Goal: Task Accomplishment & Management: Manage account settings

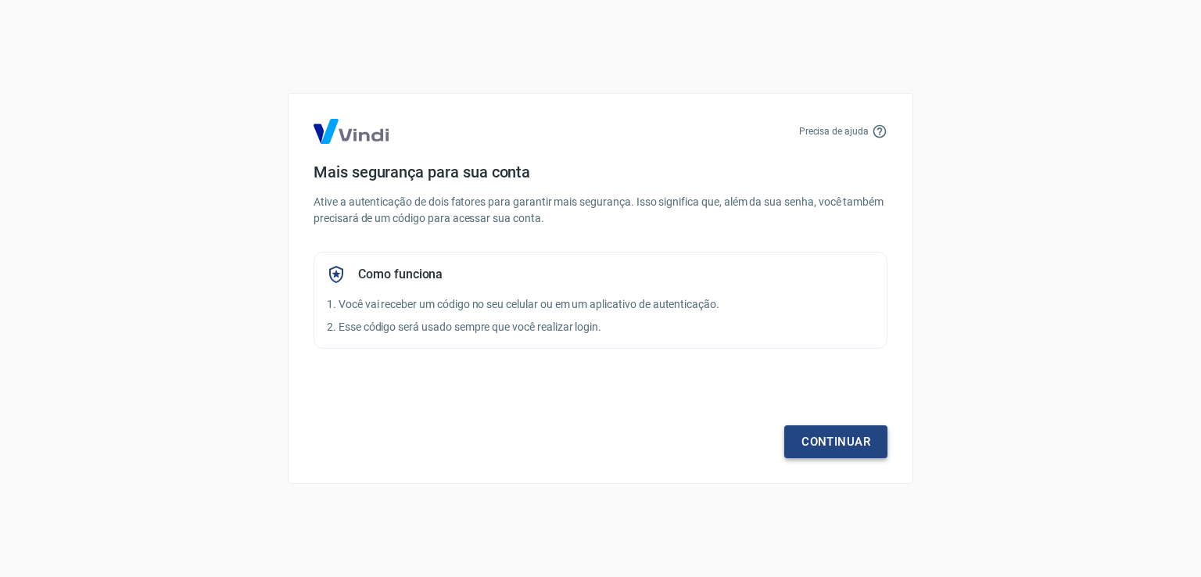
click at [835, 445] on link "Continuar" at bounding box center [835, 441] width 103 height 33
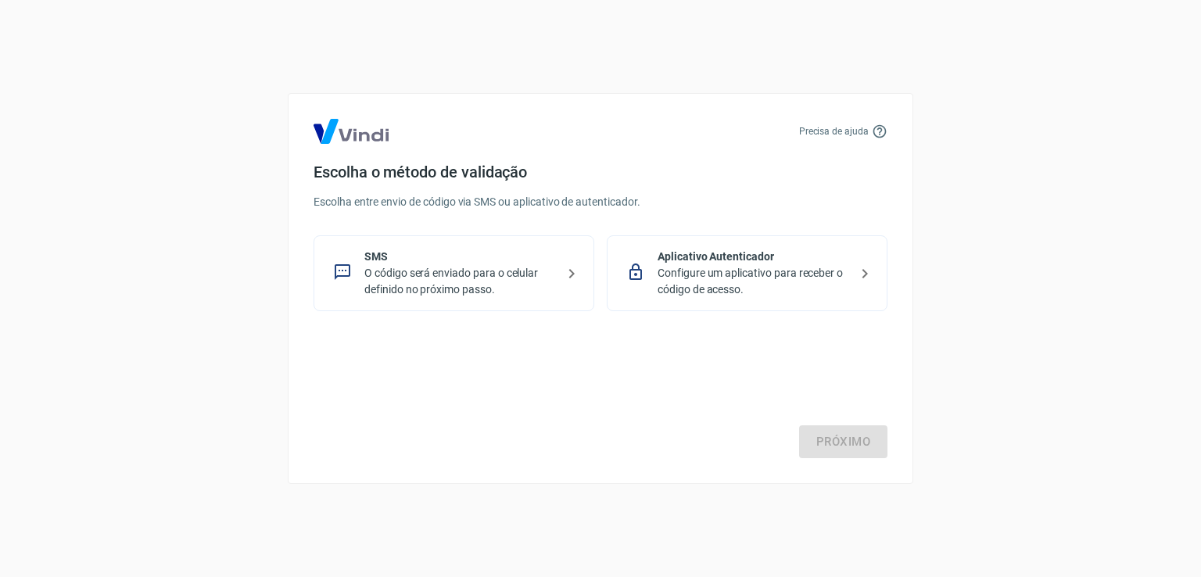
click at [741, 290] on p "Configure um aplicativo para receber o código de acesso." at bounding box center [754, 281] width 192 height 33
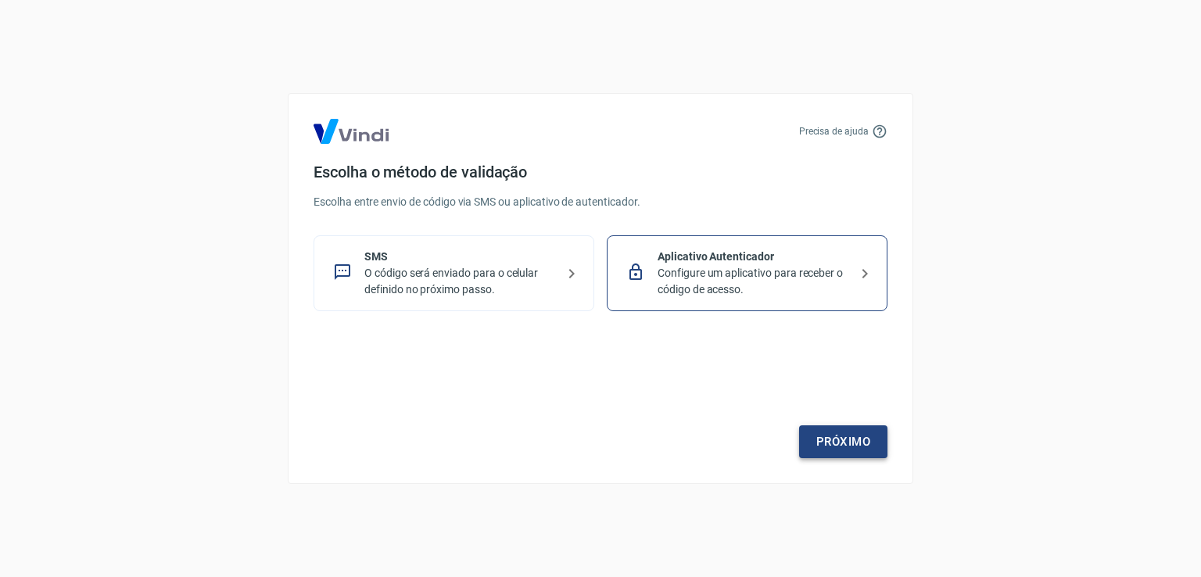
click at [860, 447] on link "Próximo" at bounding box center [843, 441] width 88 height 33
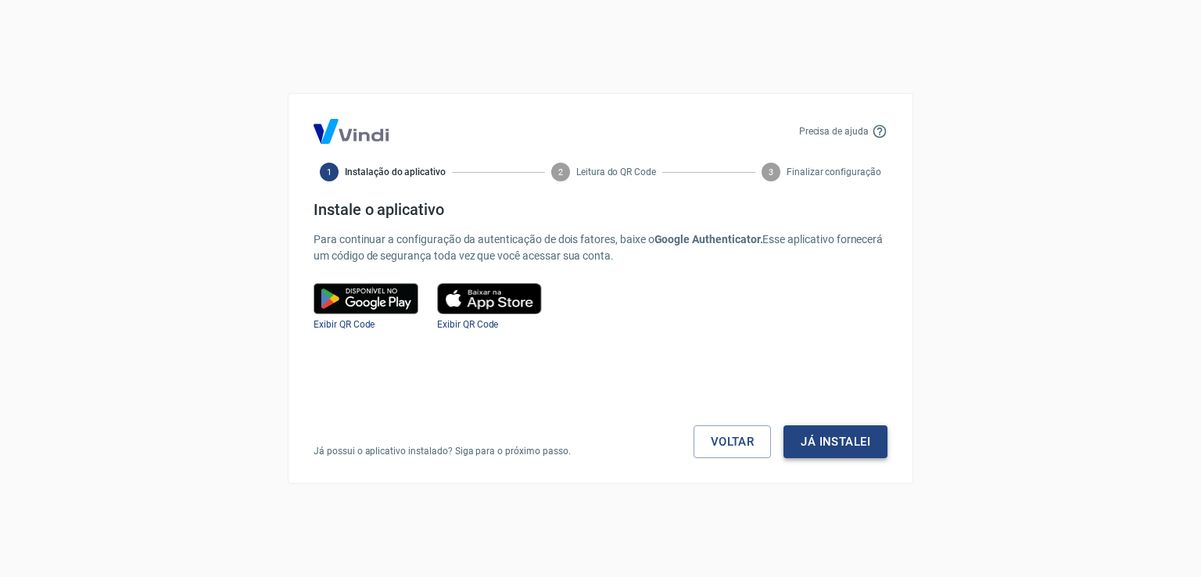
click at [849, 438] on button "Já instalei" at bounding box center [836, 441] width 104 height 33
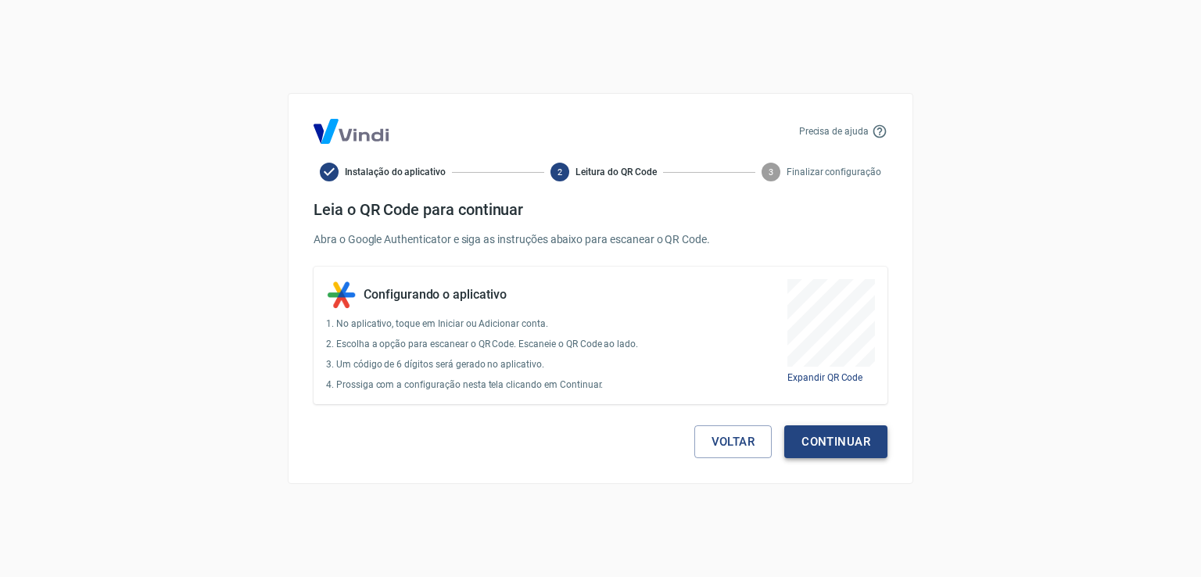
click at [842, 433] on button "Continuar" at bounding box center [835, 441] width 103 height 33
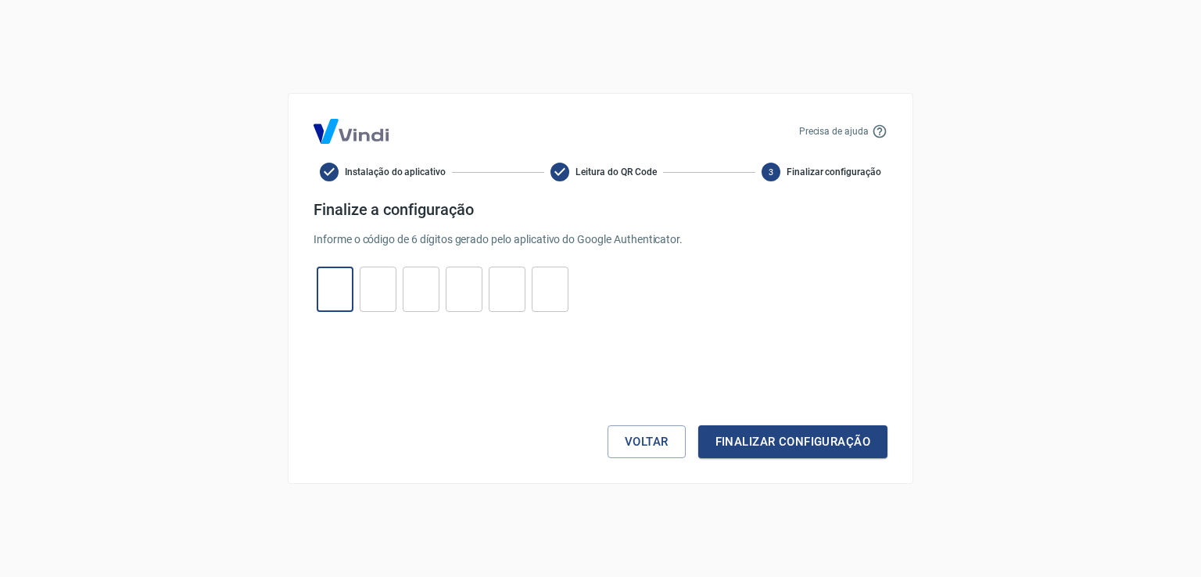
click at [331, 279] on input "tel" at bounding box center [335, 290] width 37 height 34
type input "4"
type input "0"
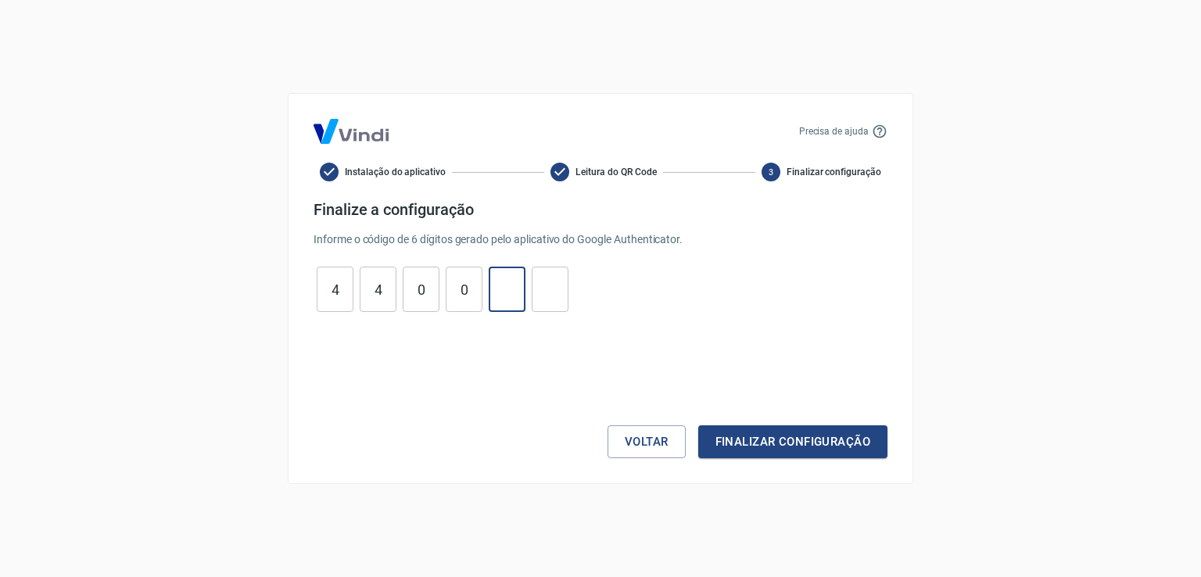
type input "3"
type input "5"
click at [698, 425] on button "Finalizar configuração" at bounding box center [792, 441] width 189 height 33
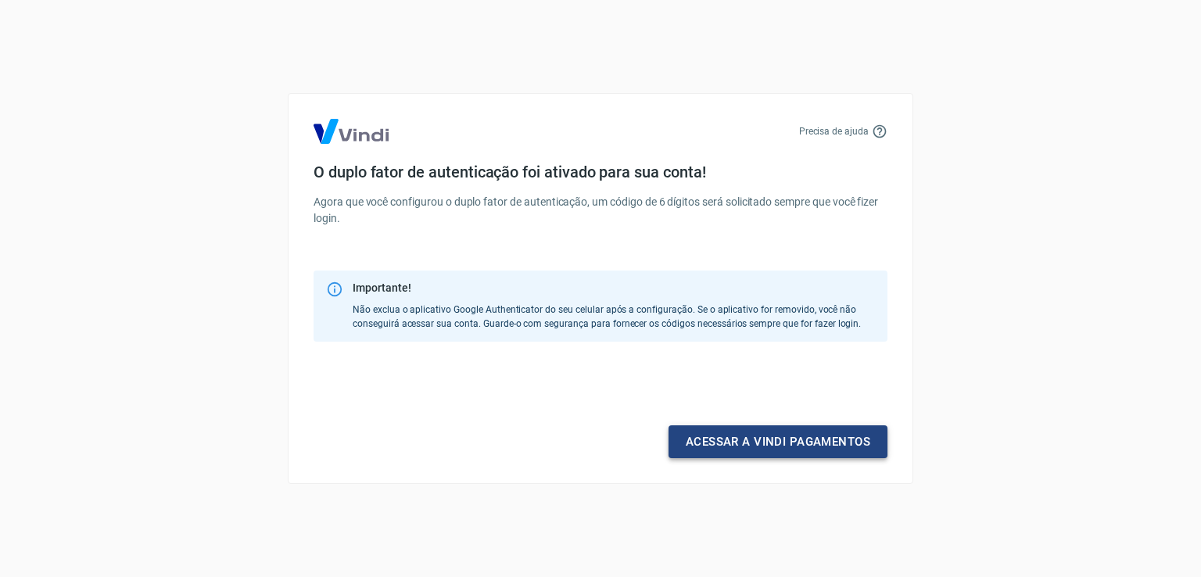
click at [745, 445] on link "Acessar a Vindi pagamentos" at bounding box center [778, 441] width 219 height 33
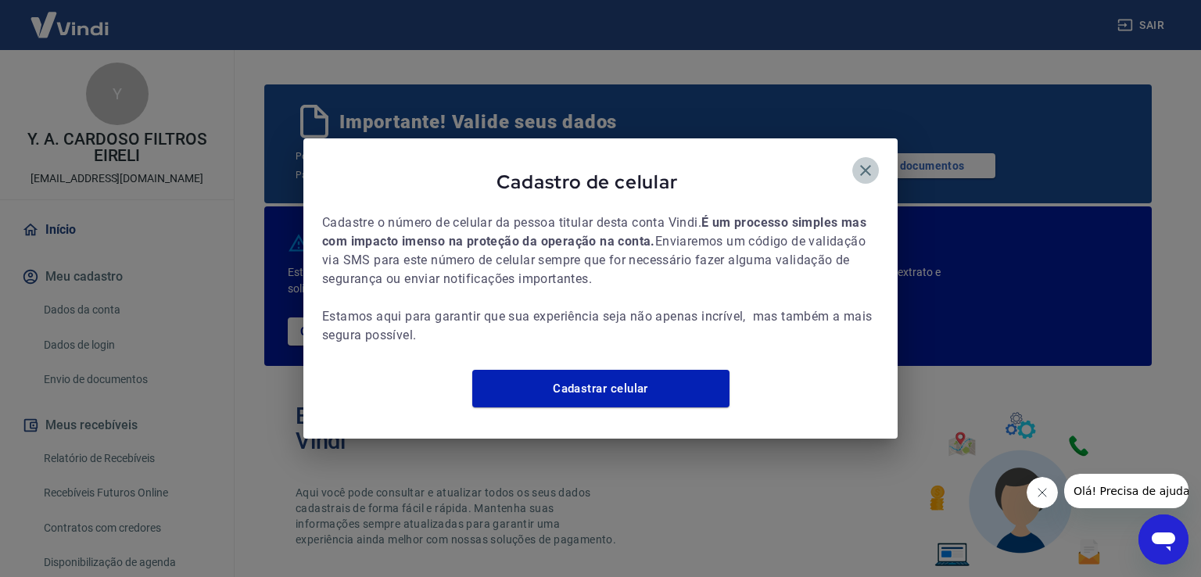
click at [874, 161] on icon "button" at bounding box center [865, 170] width 19 height 19
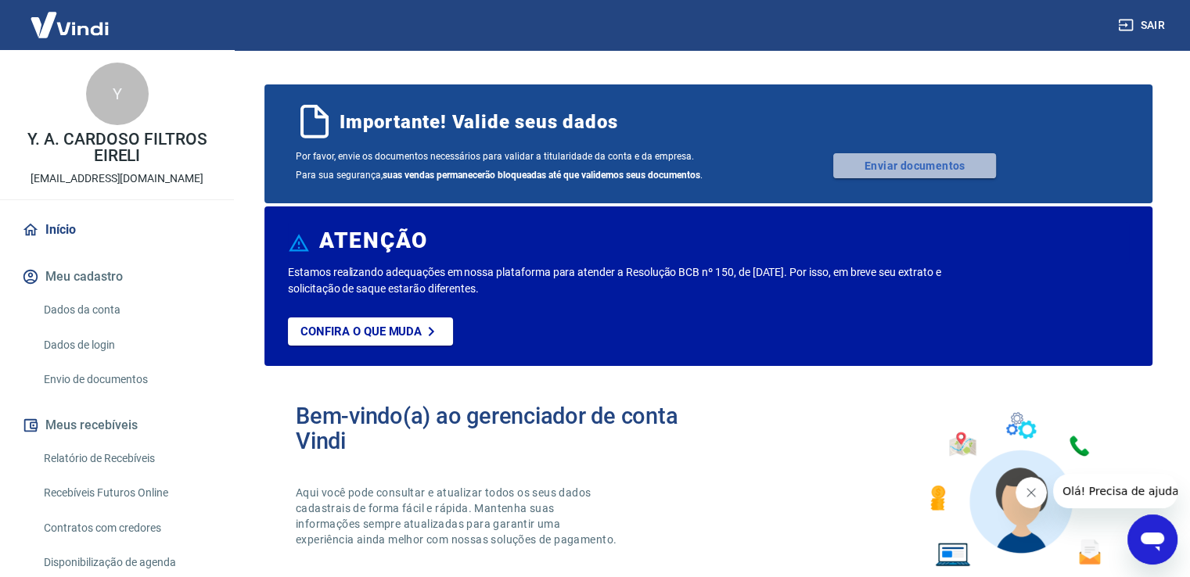
click at [932, 171] on link "Enviar documentos" at bounding box center [914, 165] width 163 height 25
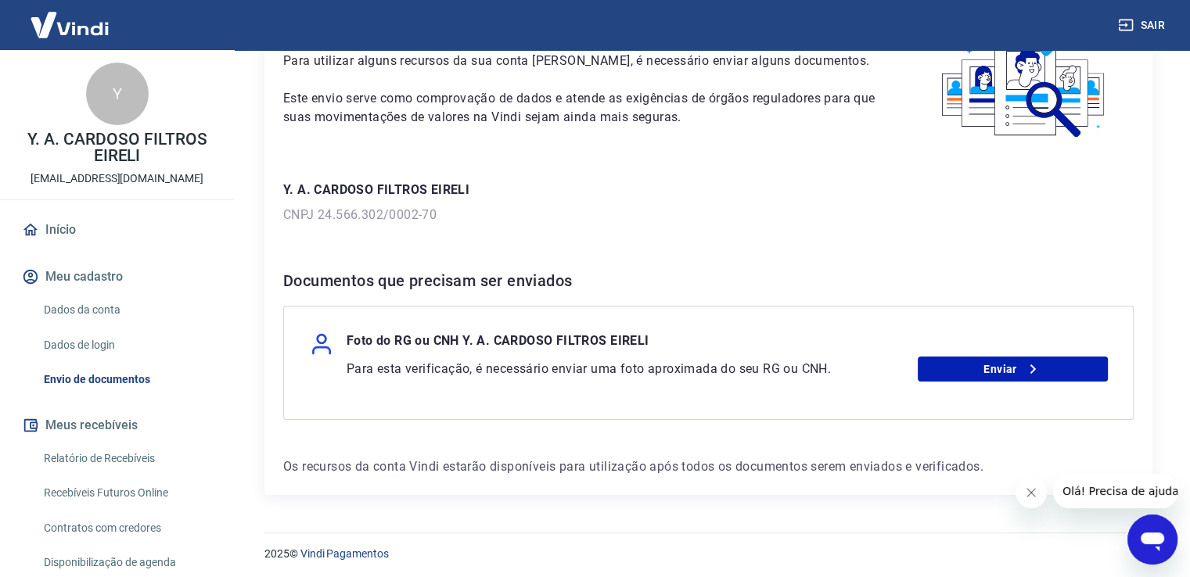
scroll to position [115, 0]
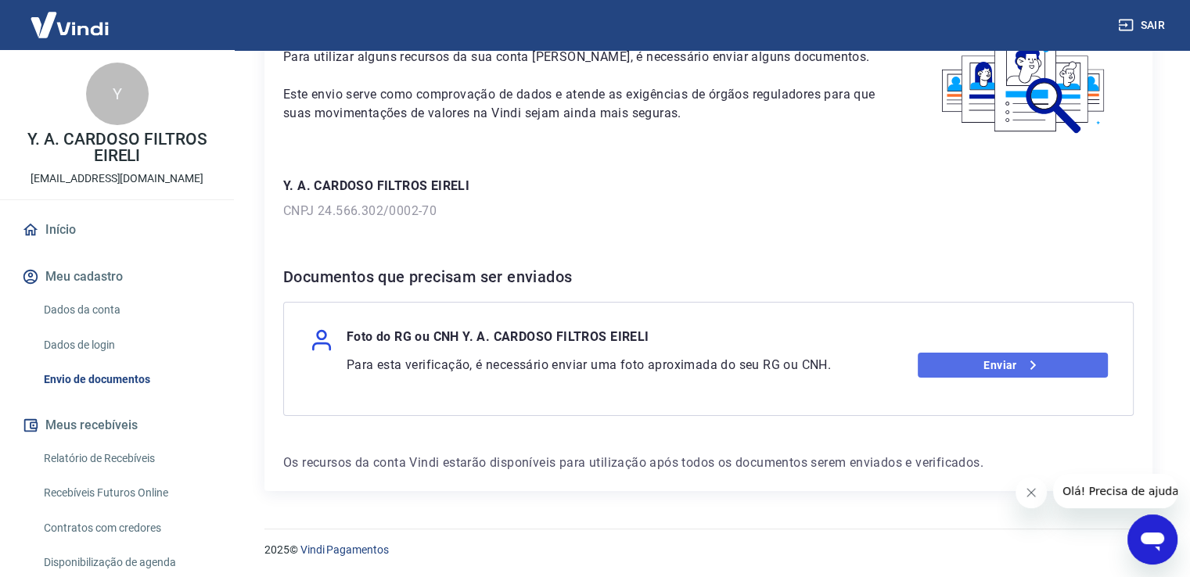
click at [998, 360] on link "Enviar" at bounding box center [1012, 365] width 190 height 25
